Goal: Task Accomplishment & Management: Manage account settings

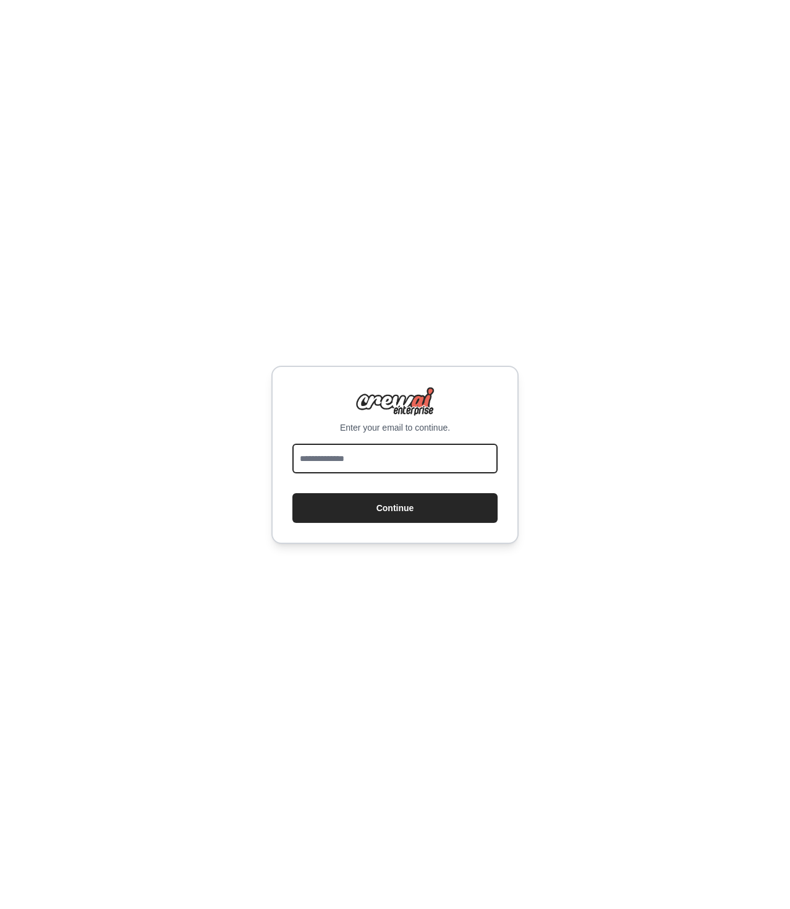
click at [319, 468] on input "email" at bounding box center [395, 458] width 205 height 30
type input "**********"
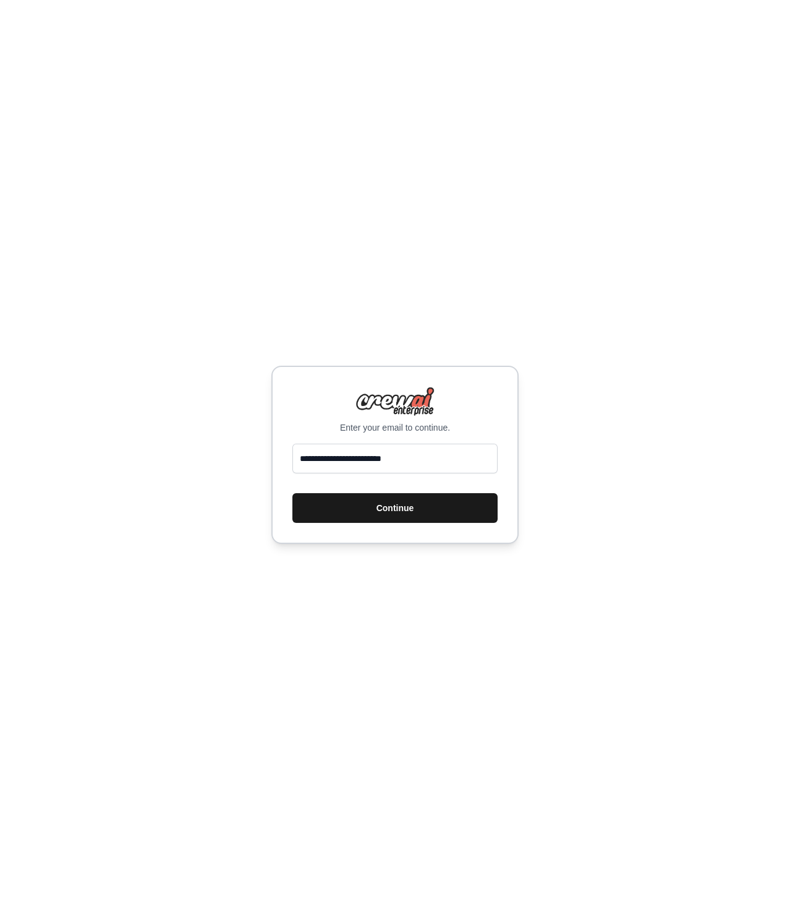
click at [353, 503] on button "Continue" at bounding box center [395, 508] width 205 height 30
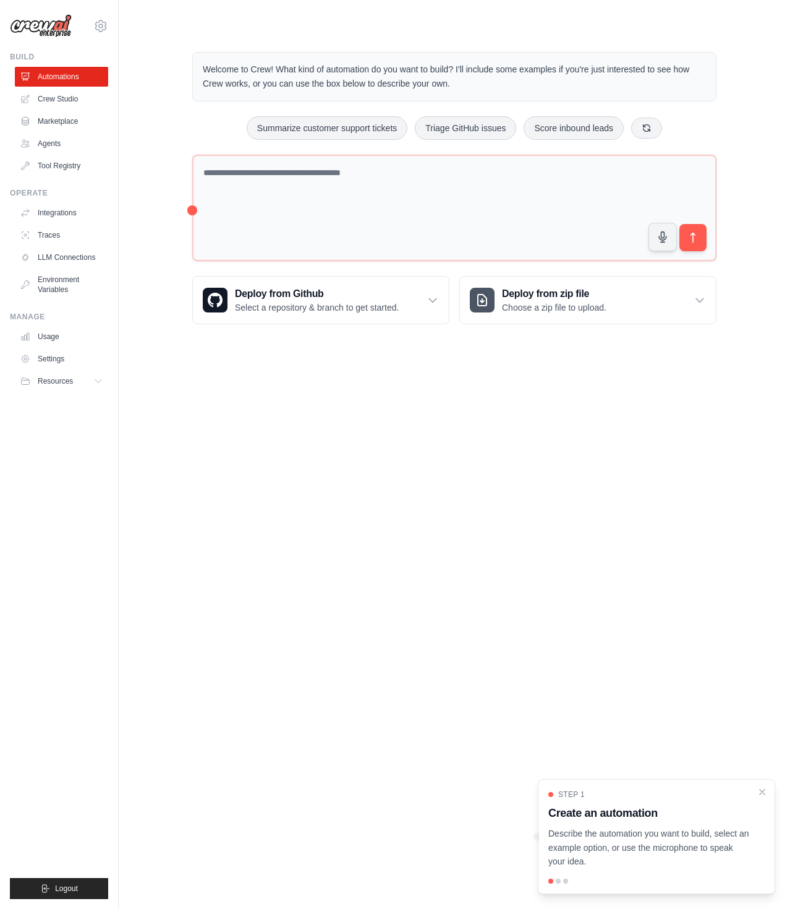
click at [258, 605] on body "brewedinsights@gmail.com Settings Build Automations Crew Studio" at bounding box center [395, 454] width 790 height 909
click at [66, 212] on link "Integrations" at bounding box center [62, 213] width 93 height 20
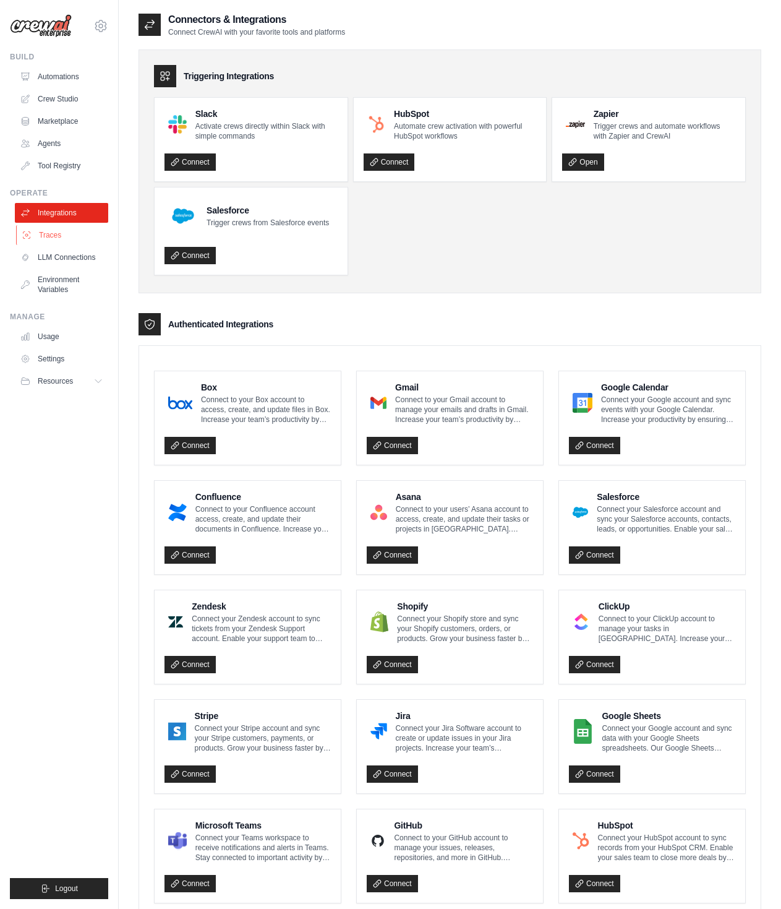
click at [62, 237] on link "Traces" at bounding box center [62, 235] width 93 height 20
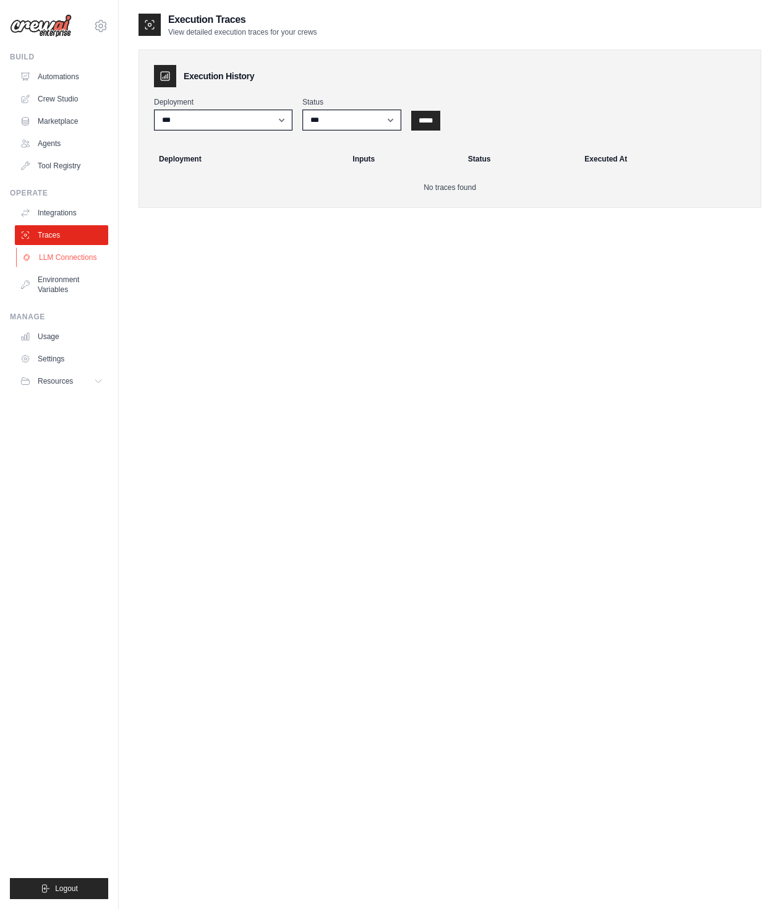
click at [64, 260] on link "LLM Connections" at bounding box center [62, 257] width 93 height 20
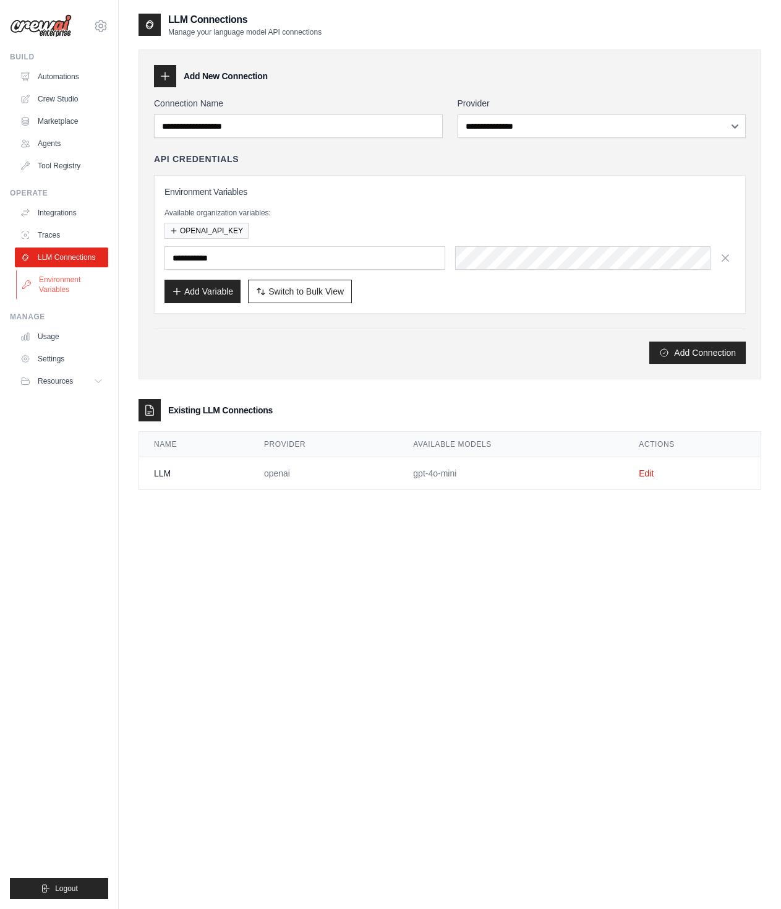
click at [59, 285] on link "Environment Variables" at bounding box center [62, 285] width 93 height 30
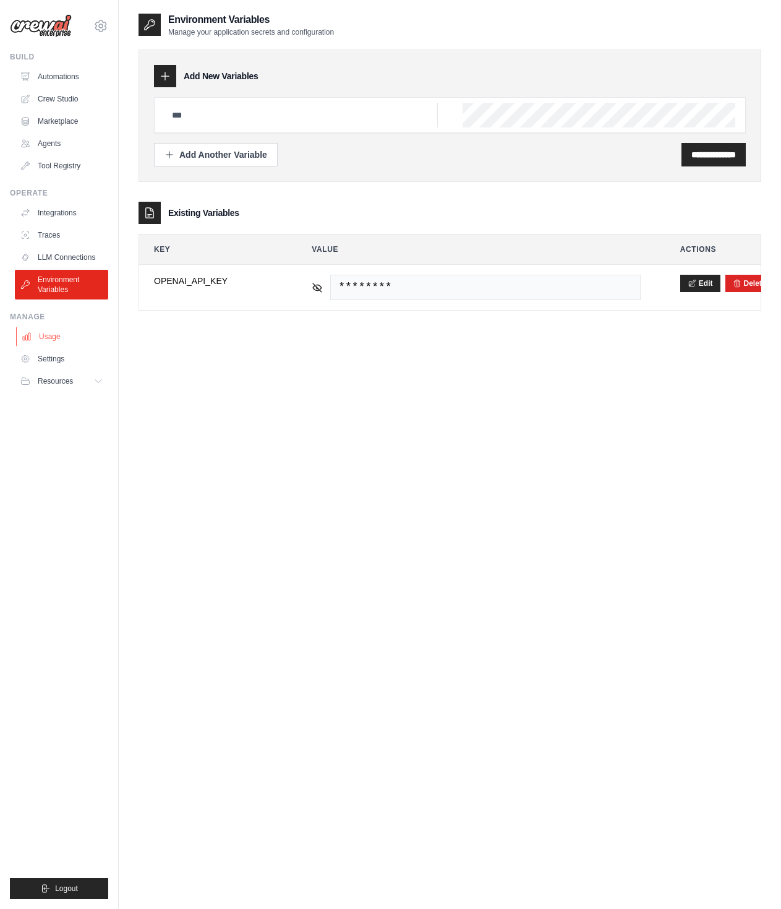
click at [48, 332] on link "Usage" at bounding box center [62, 337] width 93 height 20
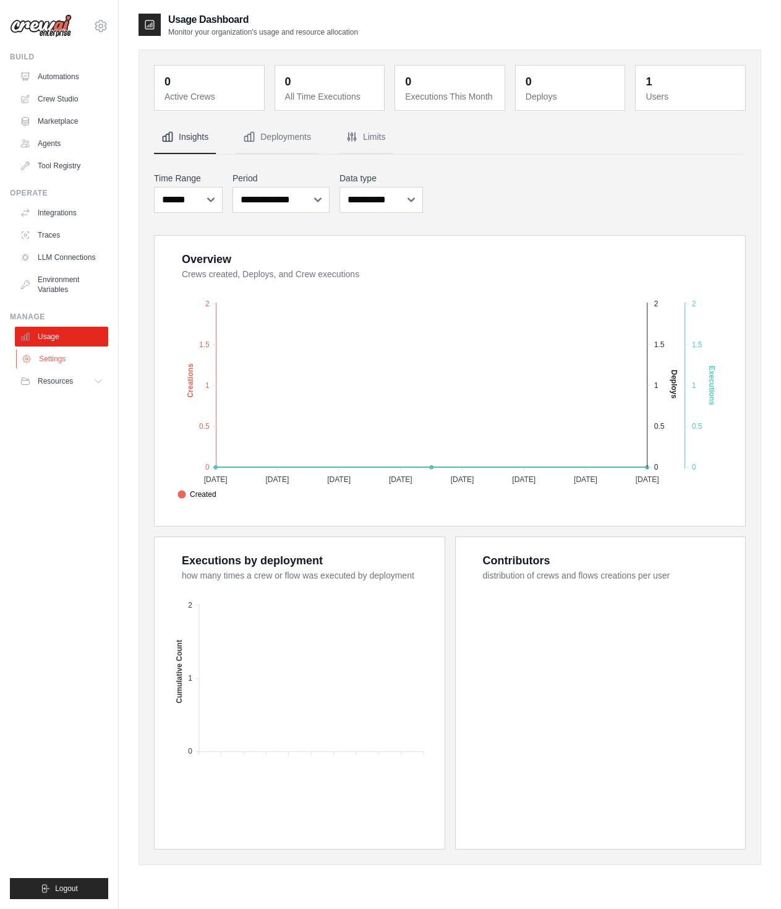
click at [47, 367] on link "Settings" at bounding box center [62, 359] width 93 height 20
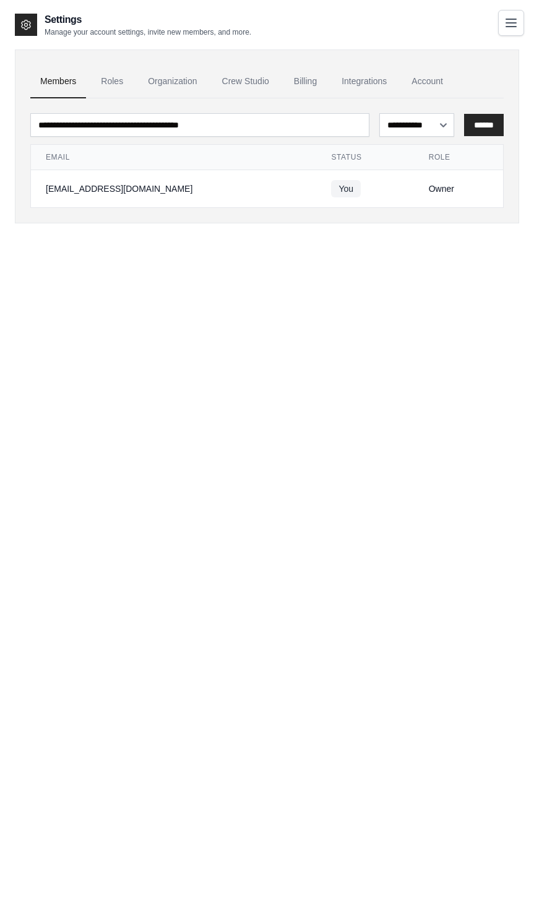
click at [380, 392] on div "**********" at bounding box center [267, 466] width 504 height 909
click at [257, 376] on div "**********" at bounding box center [267, 466] width 504 height 909
click at [360, 87] on link "Integrations" at bounding box center [364, 81] width 65 height 33
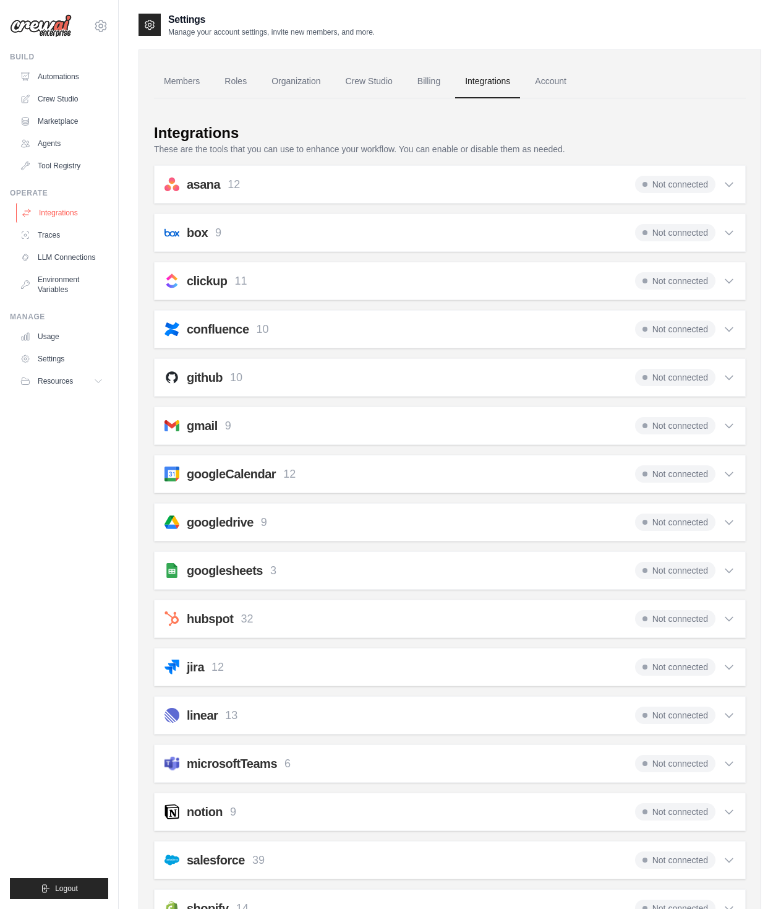
click at [51, 215] on link "Integrations" at bounding box center [62, 213] width 93 height 20
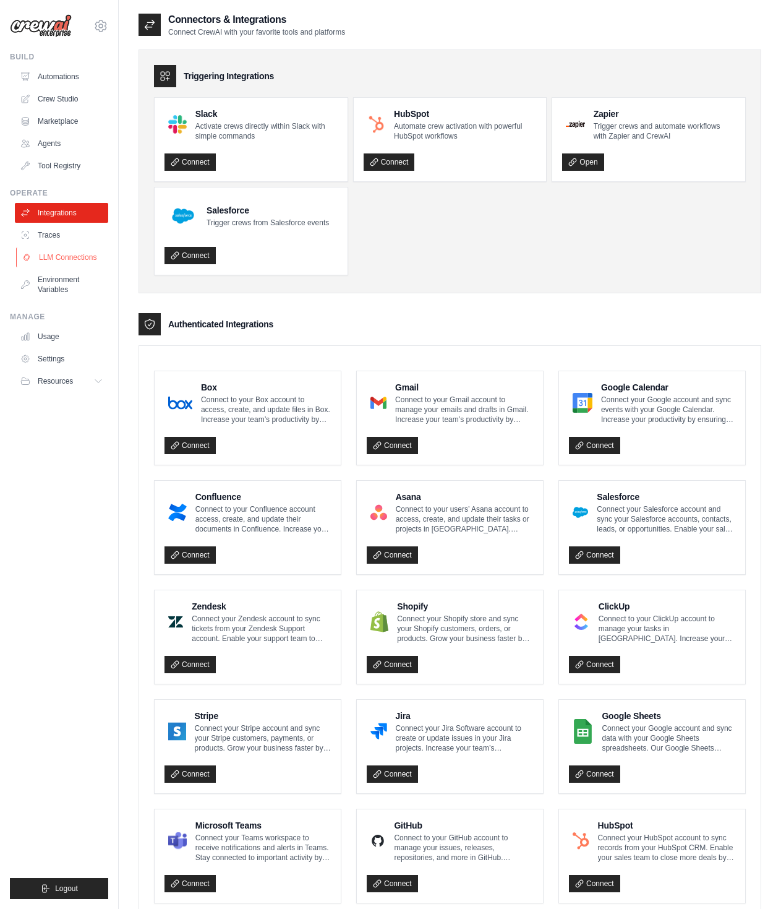
click at [73, 248] on link "LLM Connections" at bounding box center [62, 257] width 93 height 20
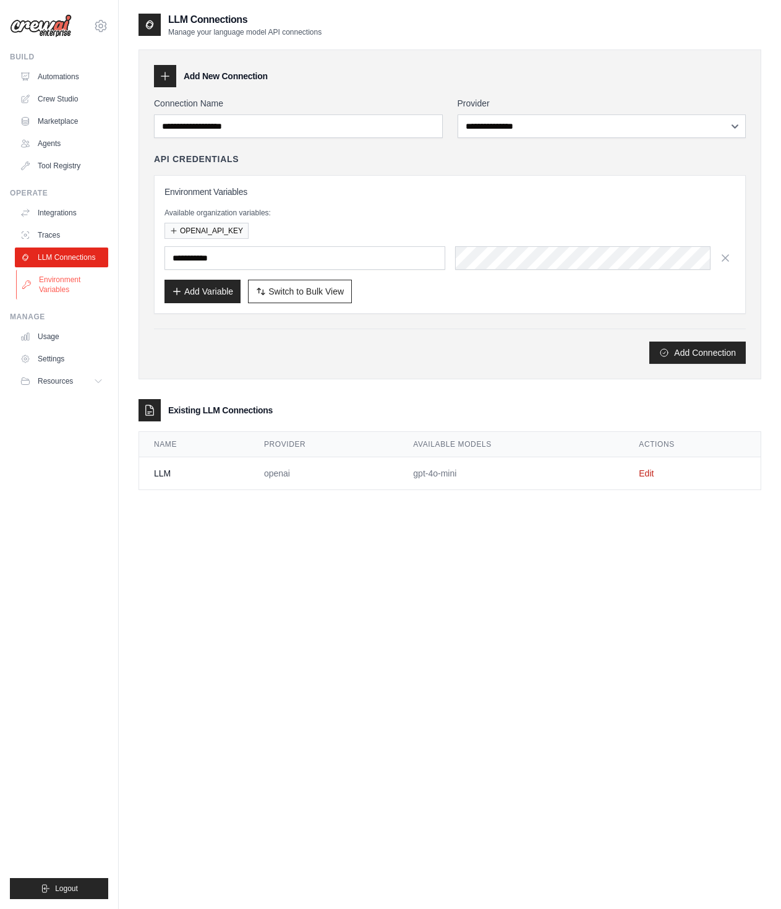
click at [75, 287] on link "Environment Variables" at bounding box center [62, 285] width 93 height 30
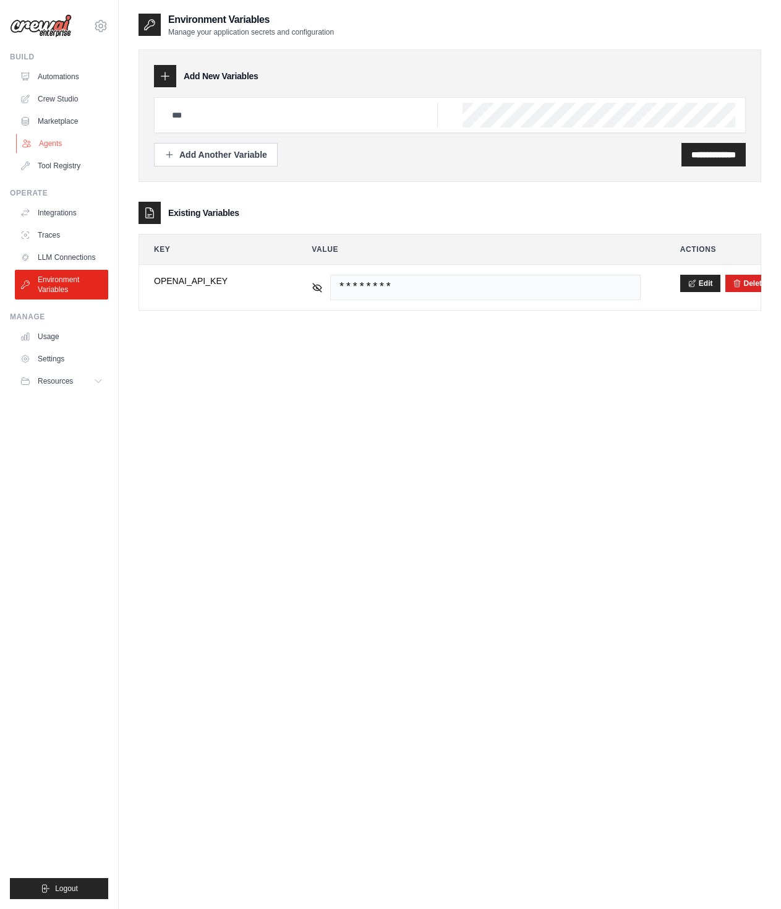
click at [60, 142] on link "Agents" at bounding box center [62, 144] width 93 height 20
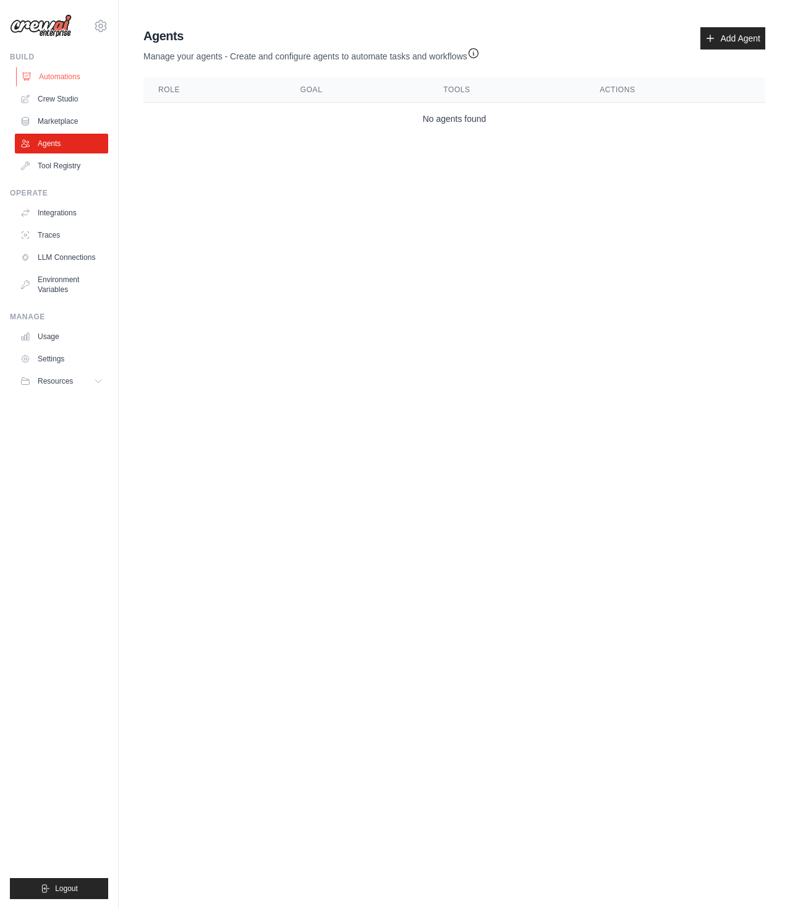
click at [64, 78] on link "Automations" at bounding box center [62, 77] width 93 height 20
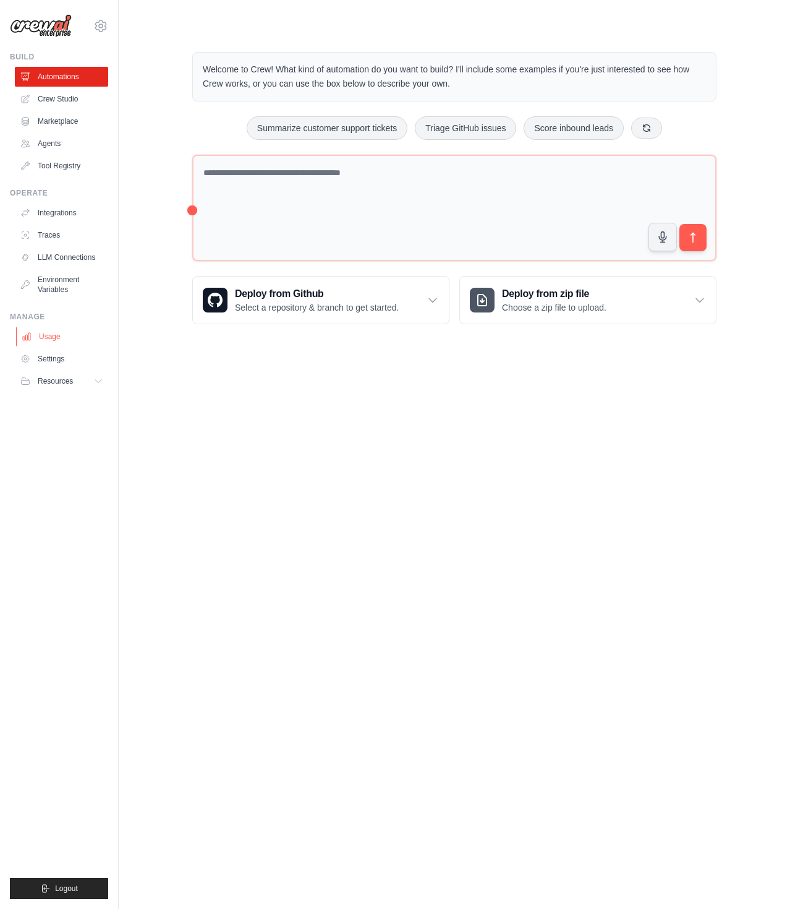
click at [49, 338] on link "Usage" at bounding box center [62, 337] width 93 height 20
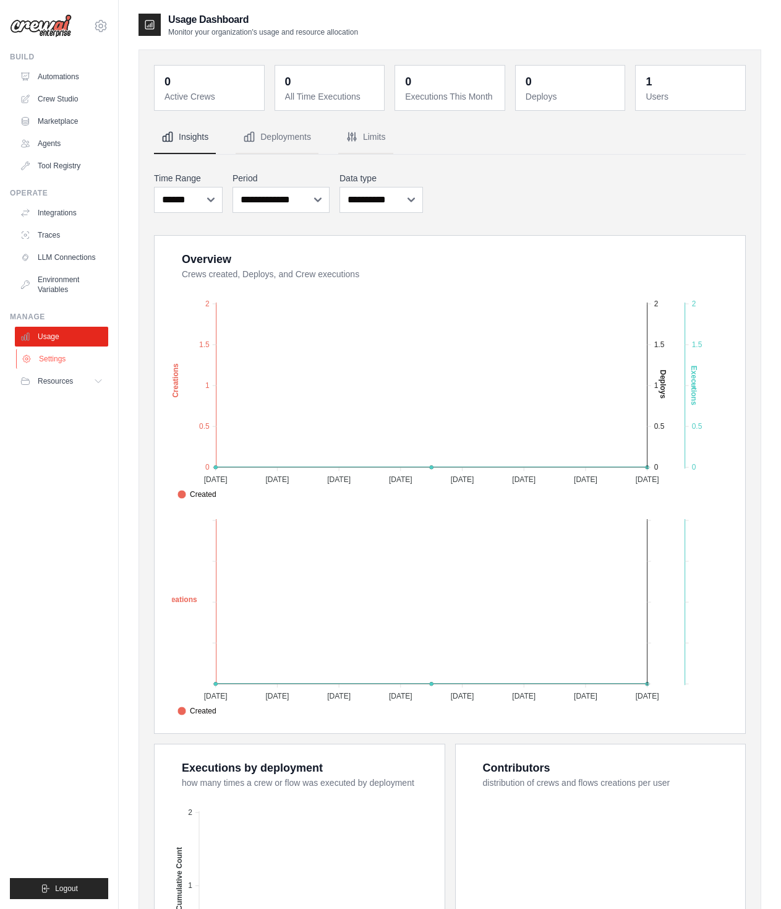
click at [51, 363] on link "Settings" at bounding box center [62, 359] width 93 height 20
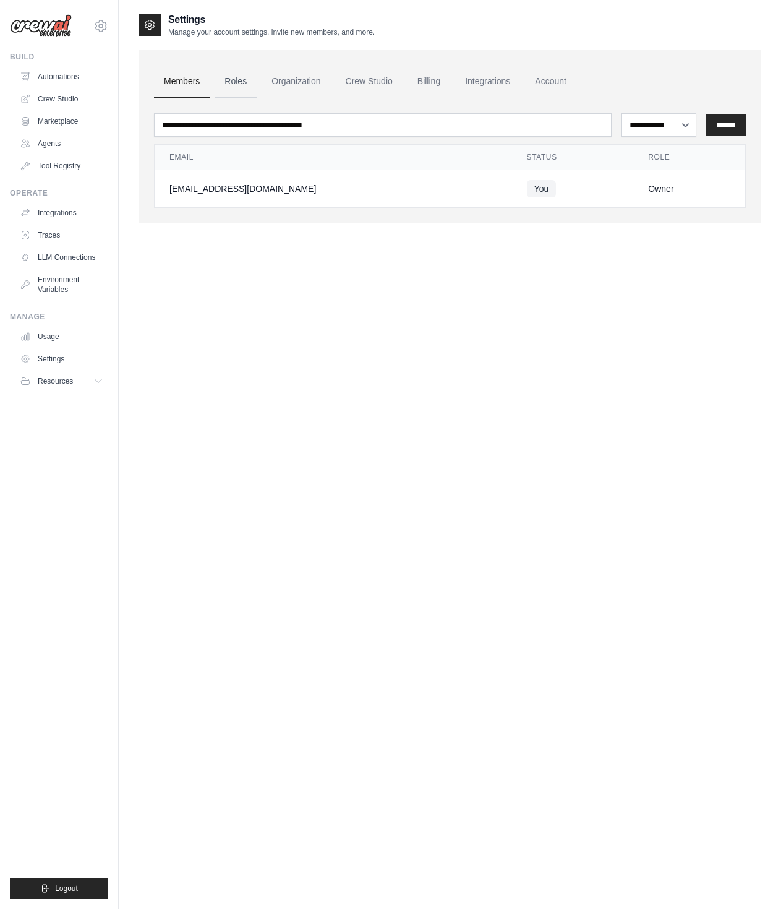
click at [239, 83] on link "Roles" at bounding box center [236, 81] width 42 height 33
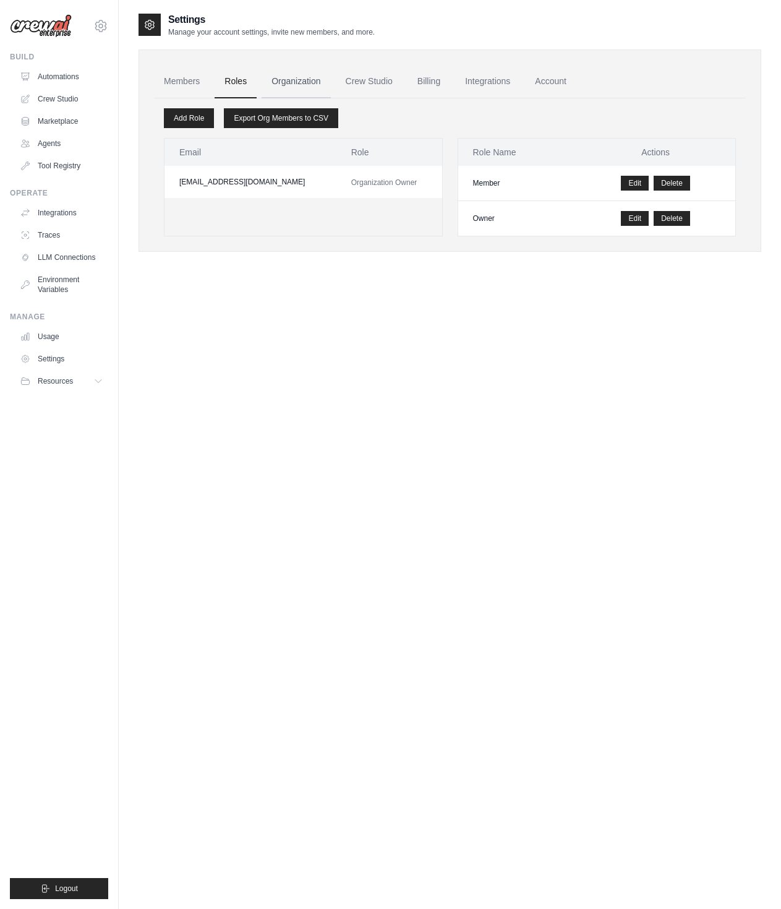
click at [305, 84] on link "Organization" at bounding box center [296, 81] width 69 height 33
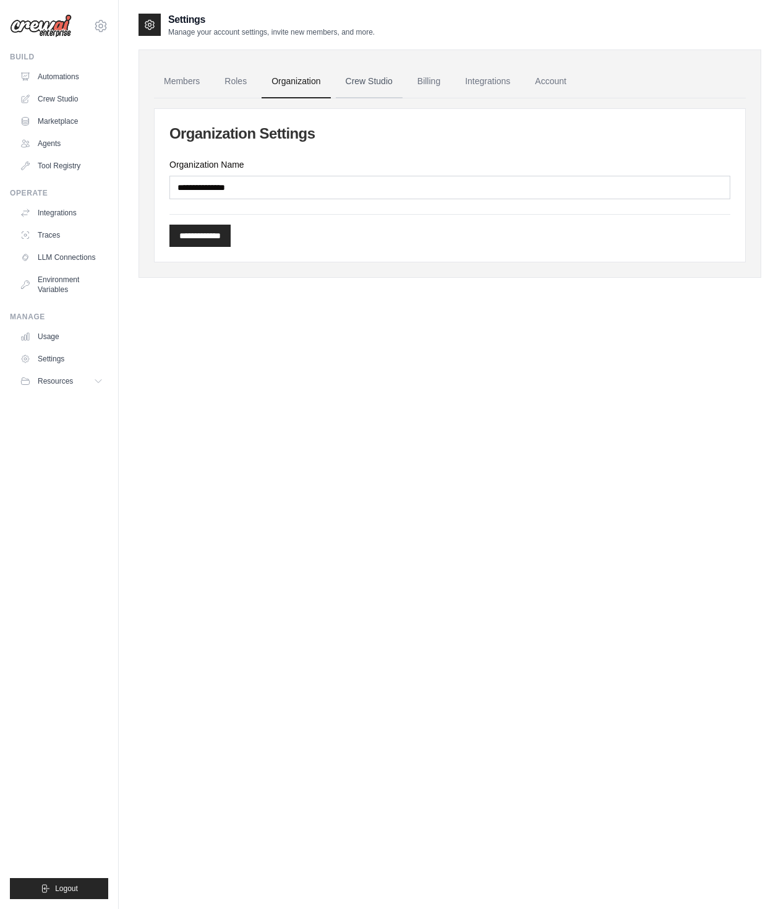
click at [385, 80] on link "Crew Studio" at bounding box center [369, 81] width 67 height 33
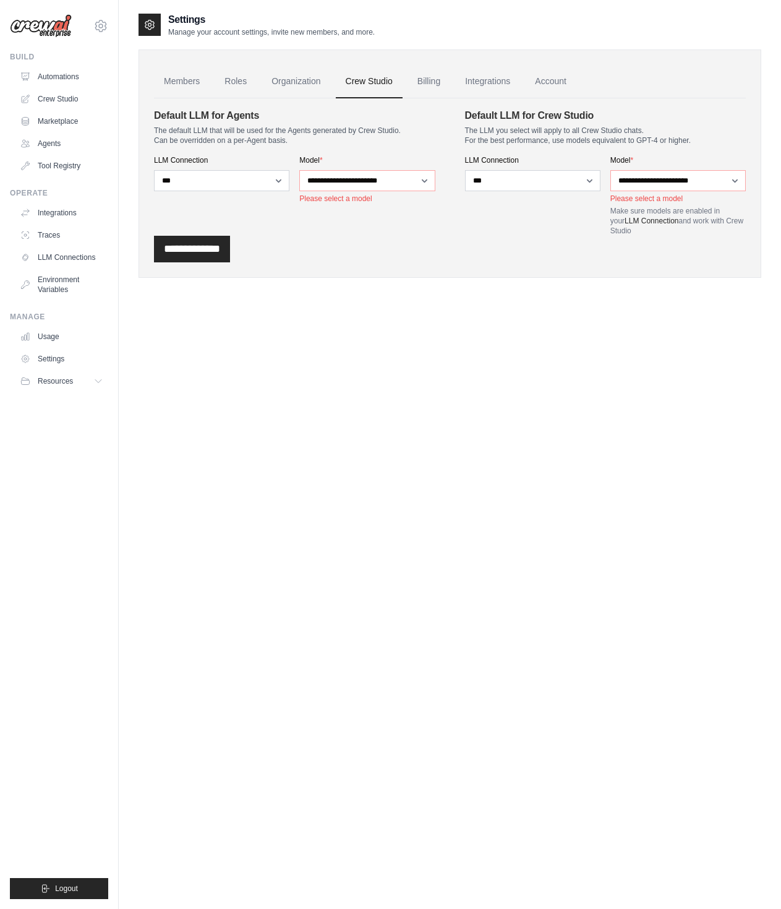
click at [435, 83] on link "Billing" at bounding box center [429, 81] width 43 height 33
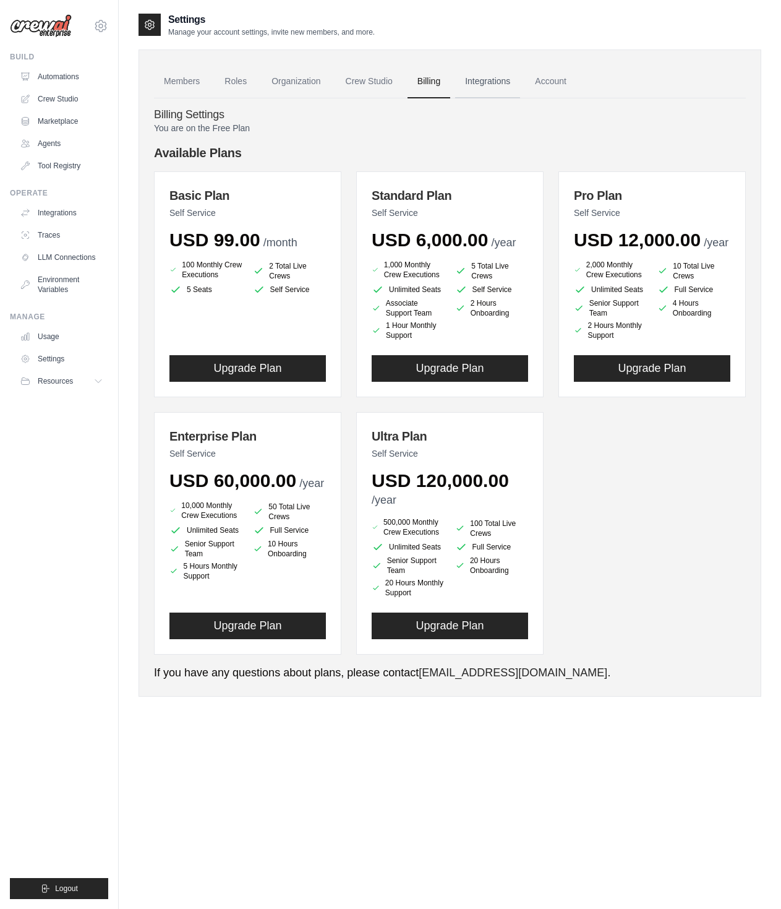
click at [492, 80] on link "Integrations" at bounding box center [487, 81] width 65 height 33
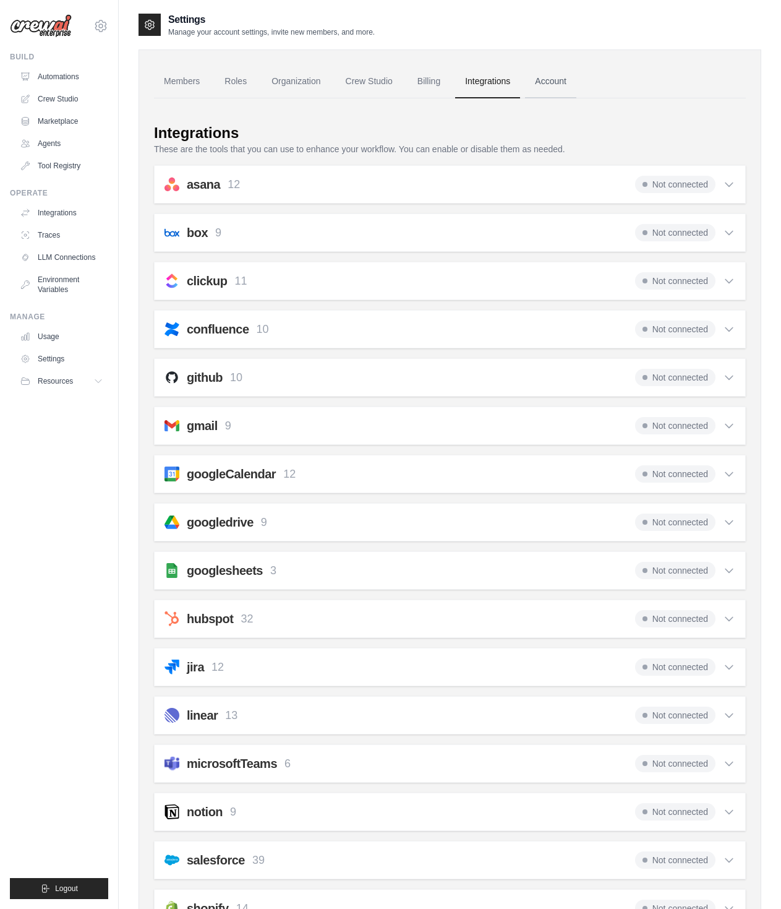
click at [554, 83] on link "Account" at bounding box center [550, 81] width 51 height 33
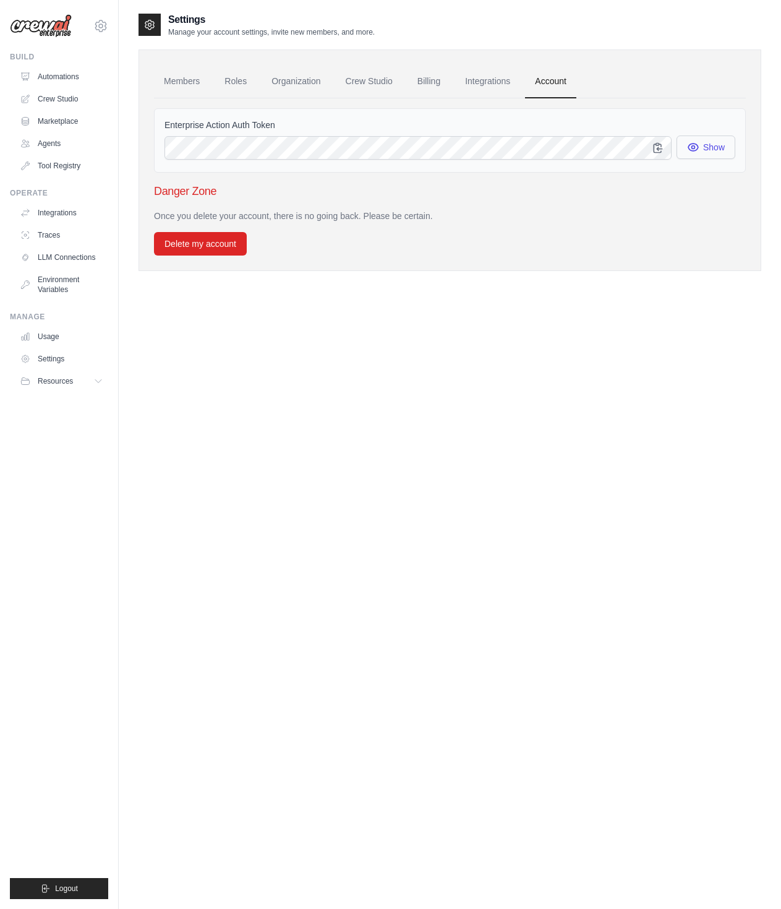
click at [695, 148] on icon "button" at bounding box center [692, 147] width 3 height 3
click at [659, 145] on icon "button" at bounding box center [658, 147] width 12 height 12
